Goal: Find specific page/section: Find specific page/section

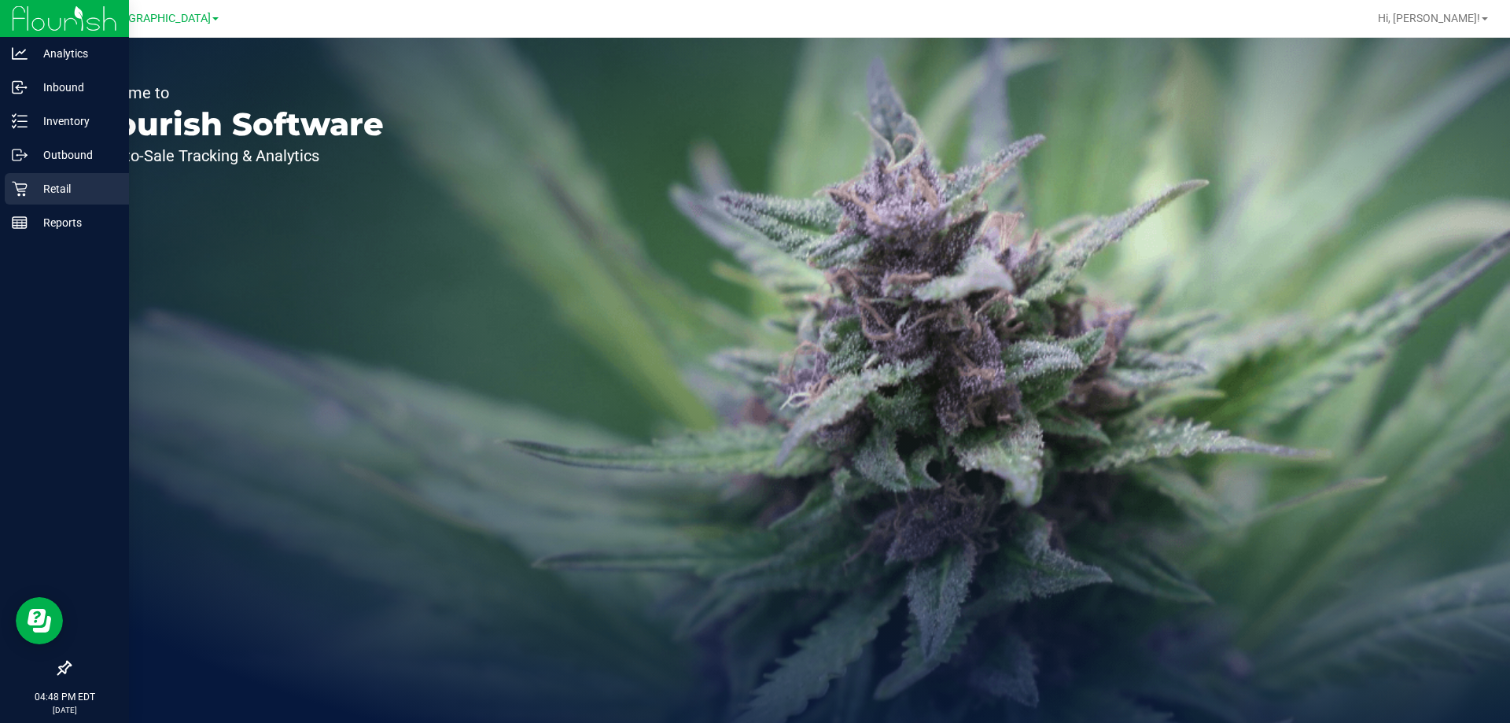
click at [80, 193] on p "Retail" at bounding box center [75, 188] width 94 height 19
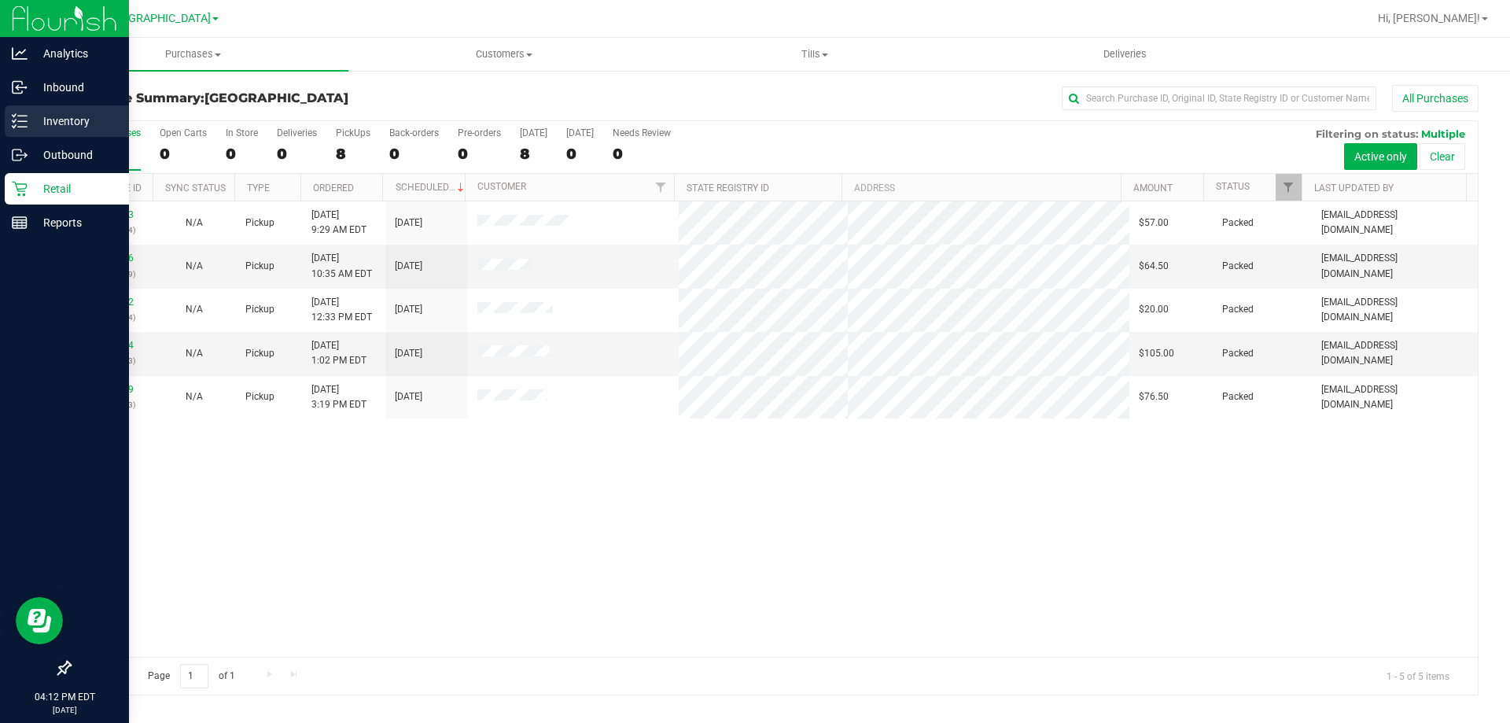
click at [68, 125] on p "Inventory" at bounding box center [75, 121] width 94 height 19
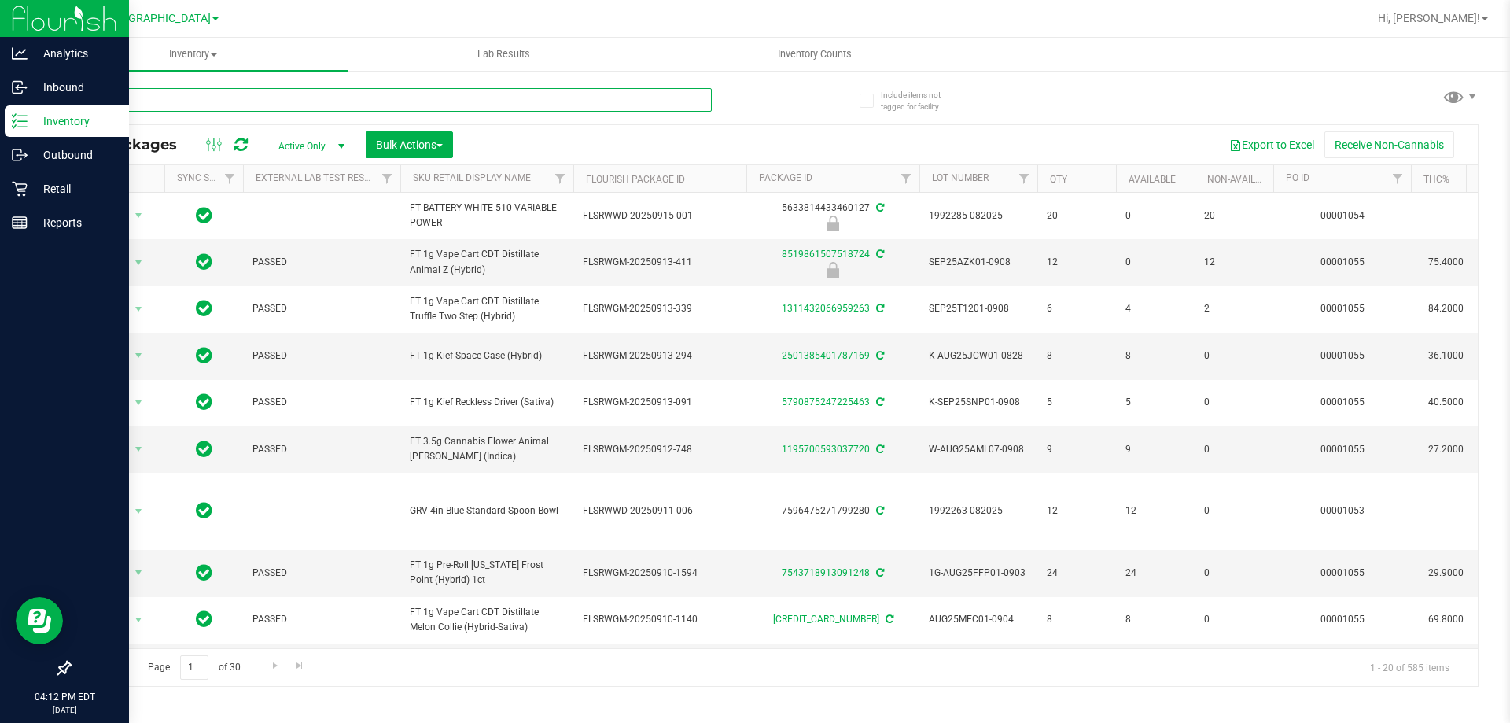
click at [218, 105] on input "text" at bounding box center [390, 100] width 643 height 24
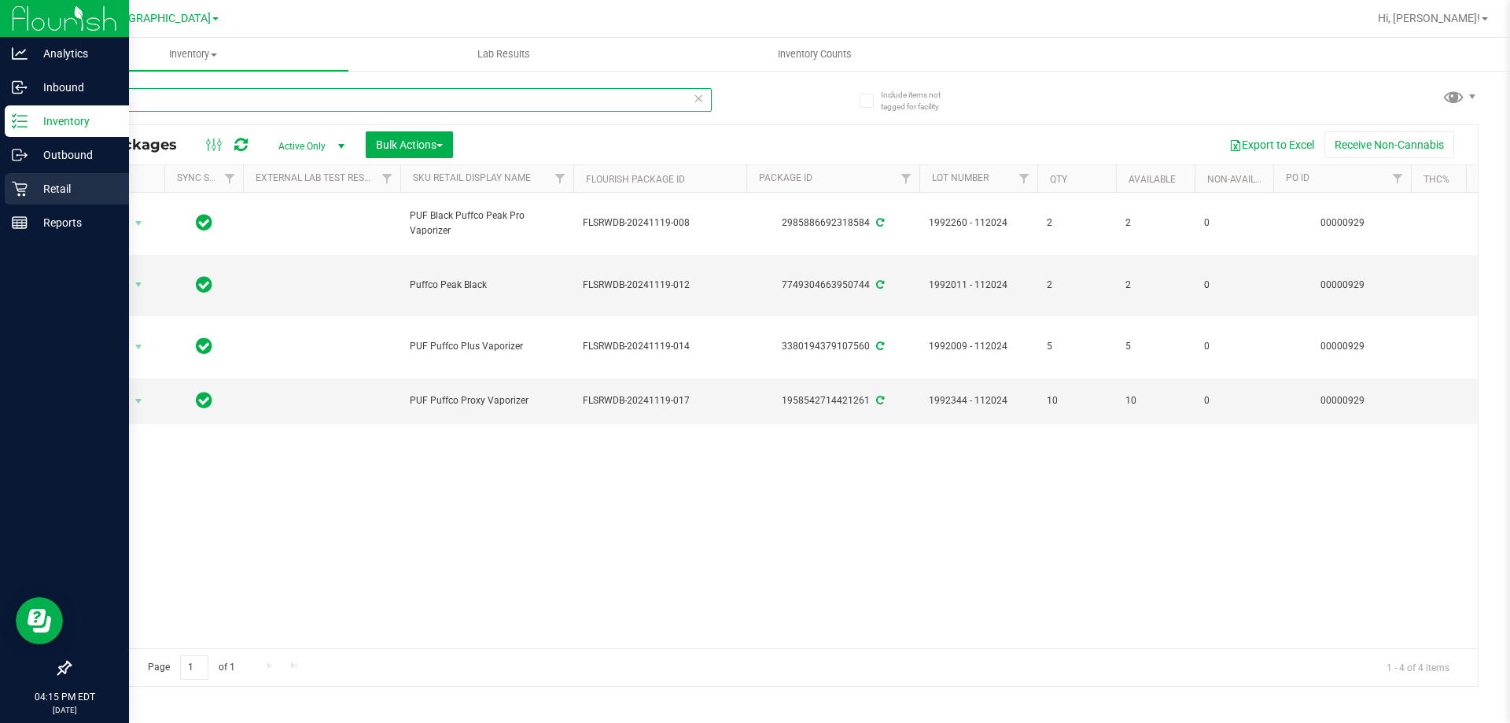
type input "puffco"
click at [0, 196] on link "Retail" at bounding box center [64, 190] width 129 height 34
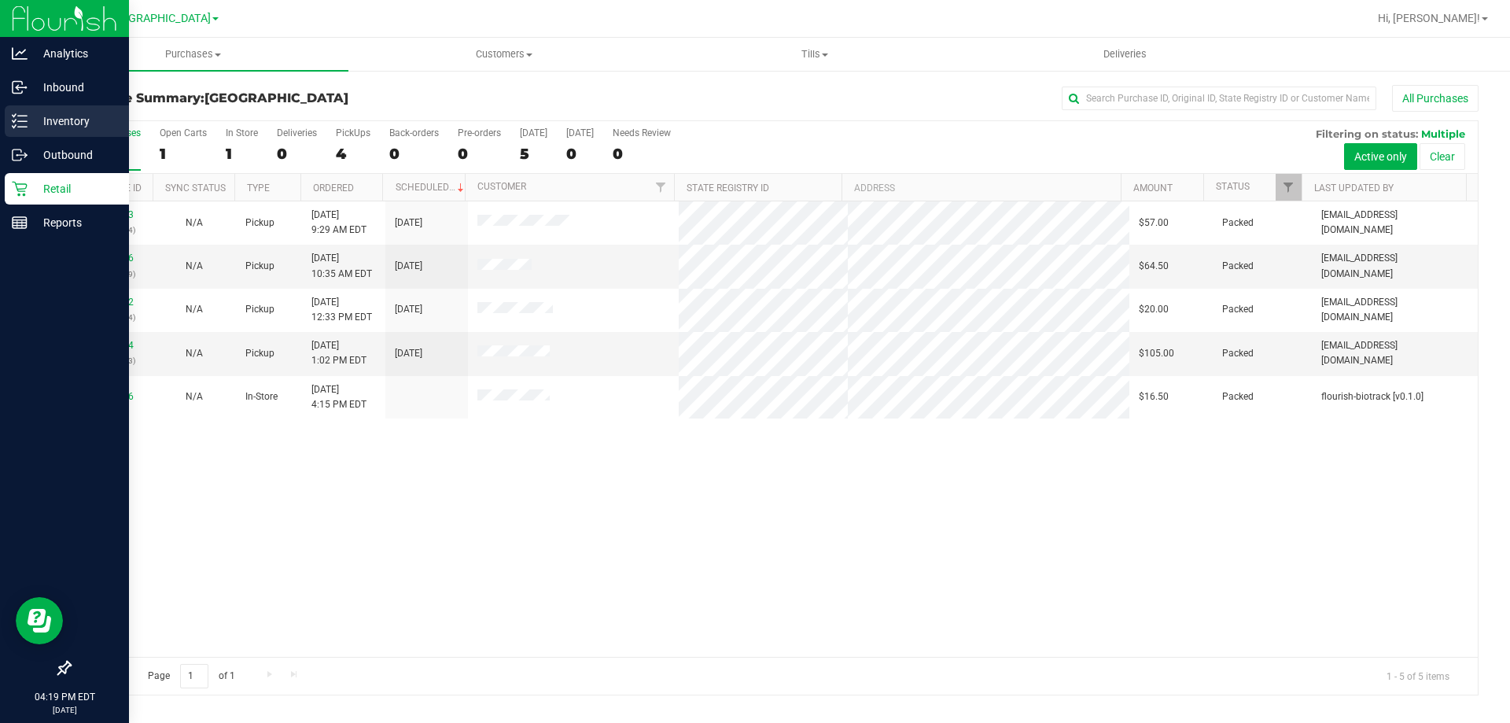
click at [55, 119] on p "Inventory" at bounding box center [75, 121] width 94 height 19
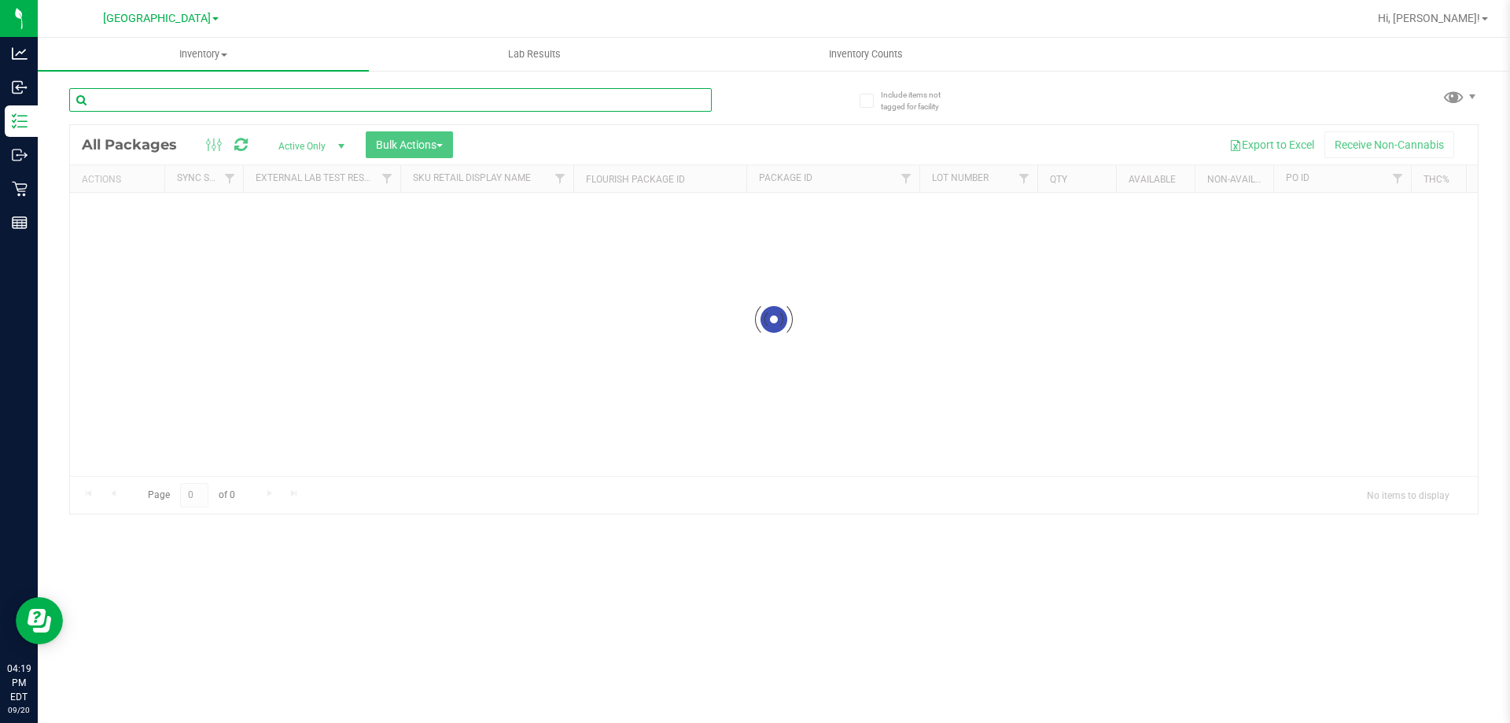
click at [215, 102] on input "text" at bounding box center [390, 100] width 643 height 24
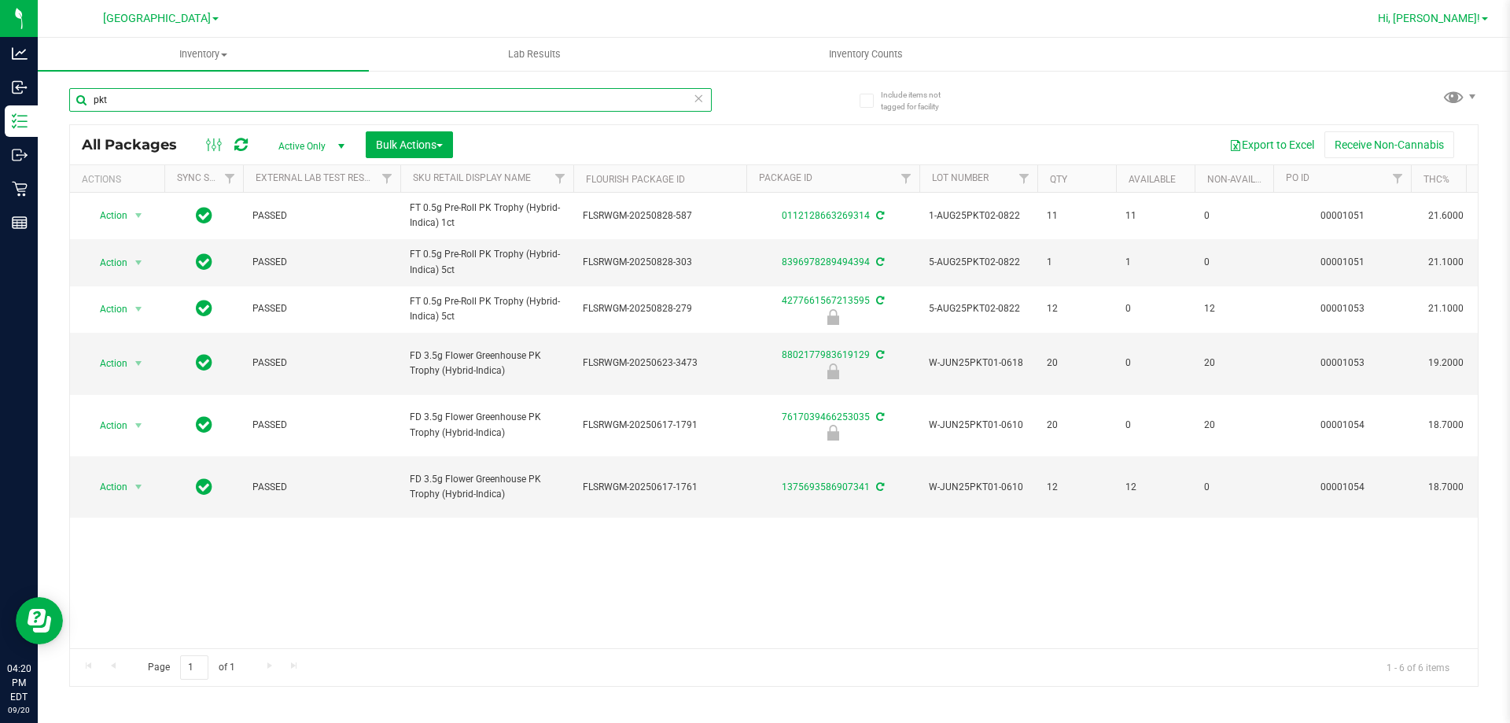
type input "pkt"
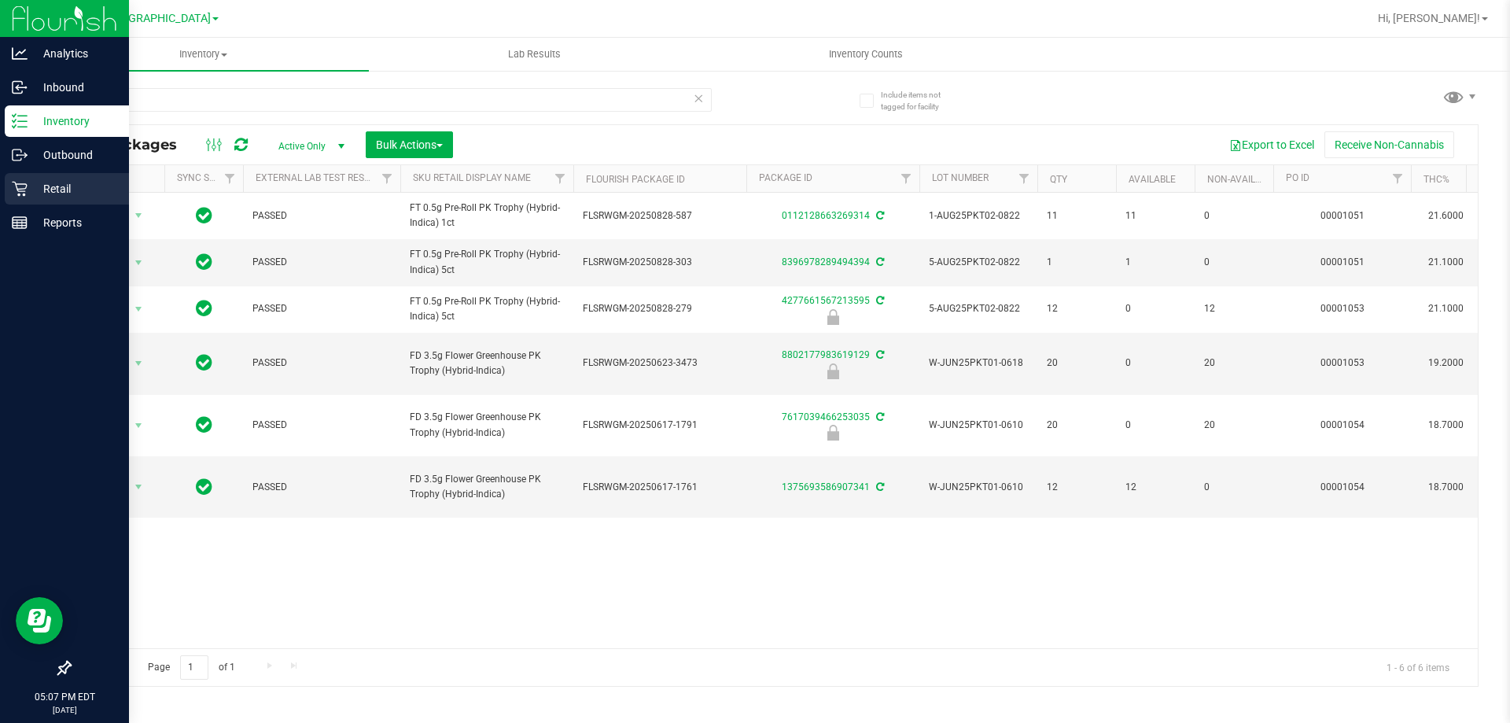
click at [45, 189] on p "Retail" at bounding box center [75, 188] width 94 height 19
